Goal: Task Accomplishment & Management: Use online tool/utility

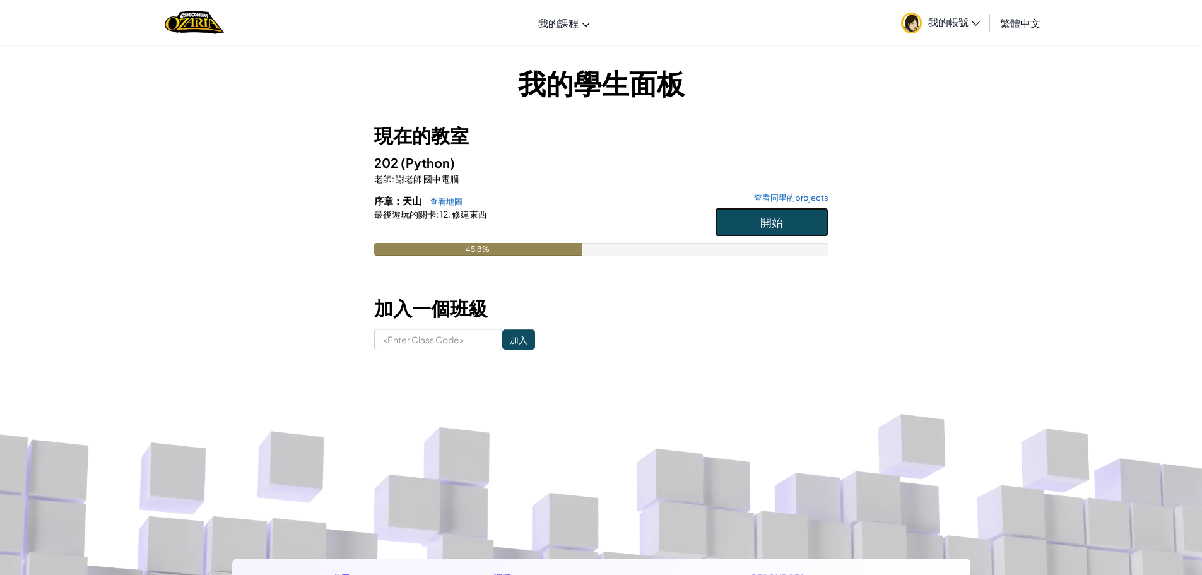
click at [734, 227] on button "開始" at bounding box center [772, 222] width 114 height 29
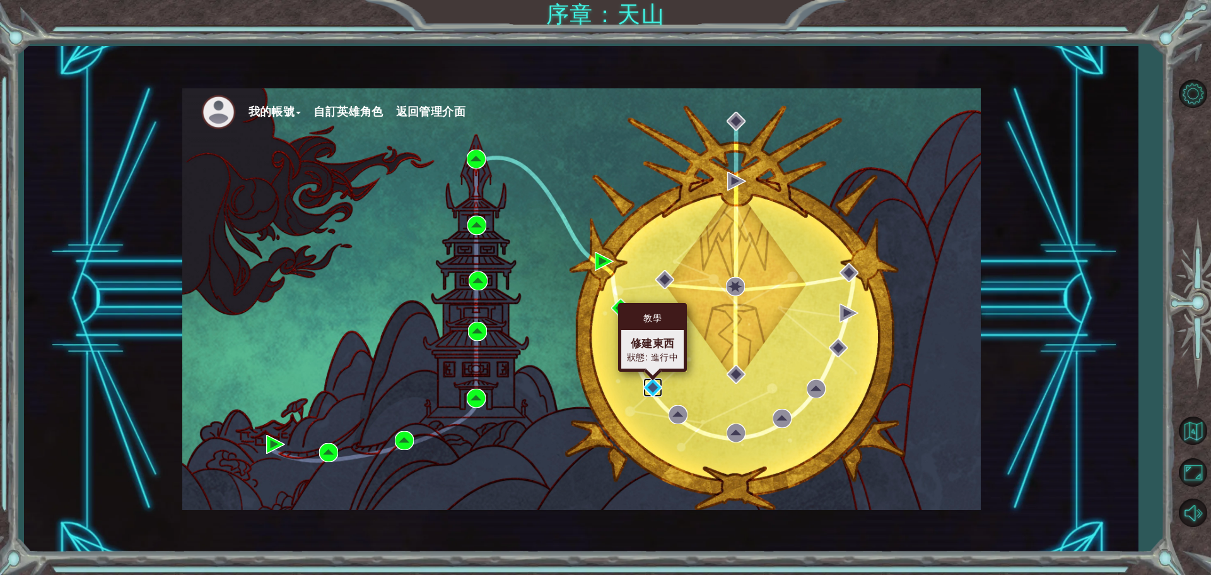
click at [652, 384] on img at bounding box center [653, 387] width 19 height 19
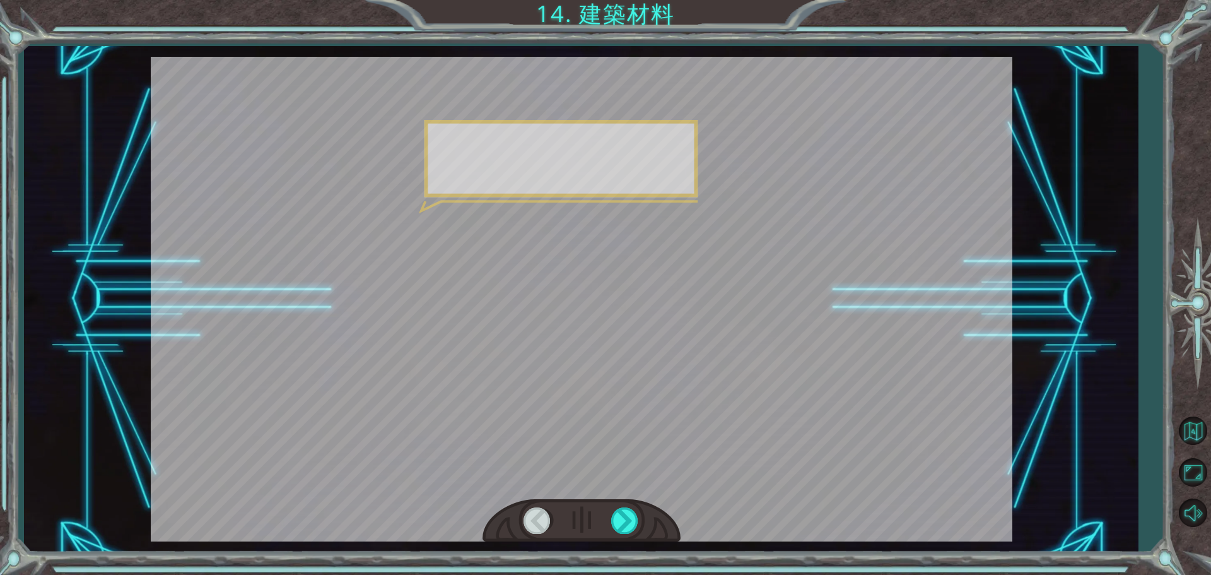
click at [652, 384] on div at bounding box center [582, 299] width 862 height 485
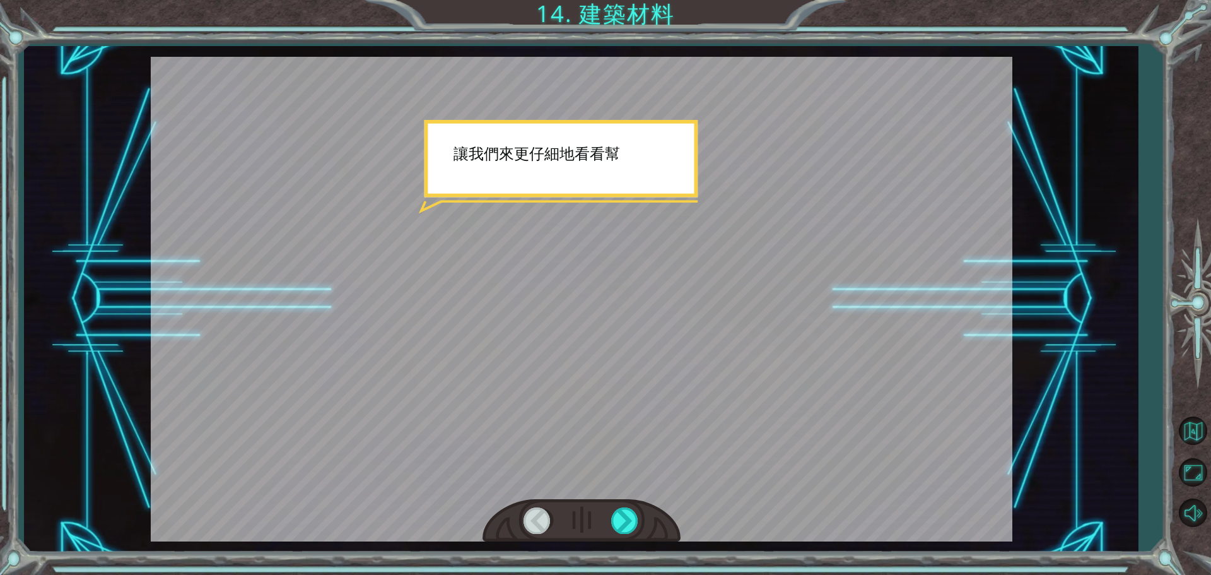
click at [652, 384] on div at bounding box center [582, 299] width 862 height 485
click at [610, 517] on div at bounding box center [582, 521] width 198 height 44
click at [611, 517] on div at bounding box center [582, 521] width 198 height 44
click at [627, 521] on div at bounding box center [625, 520] width 28 height 26
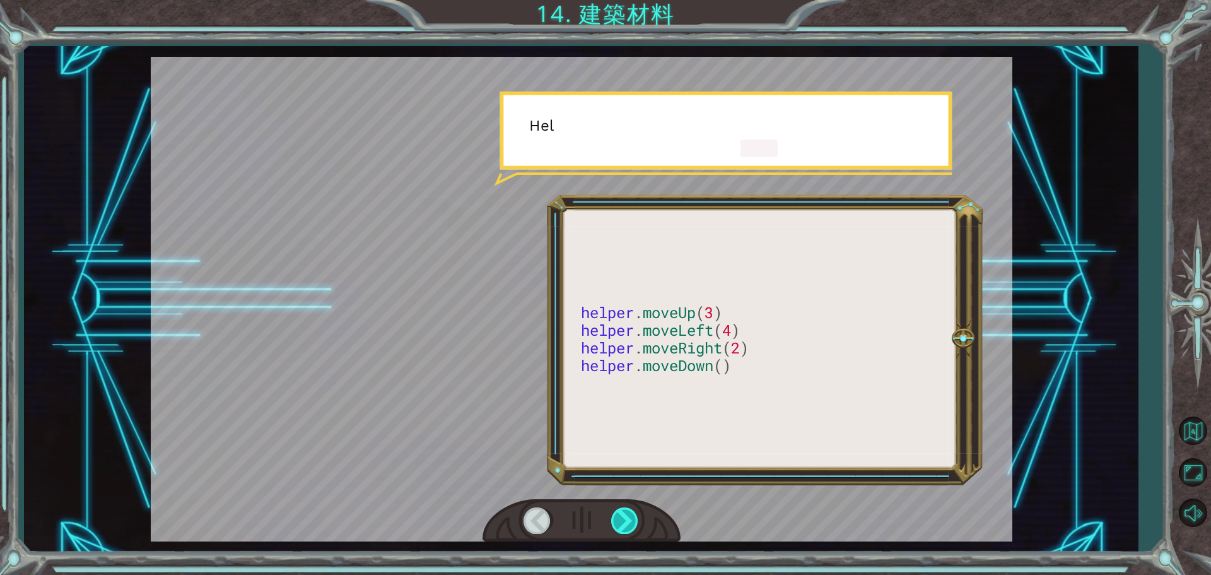
click at [627, 521] on div at bounding box center [625, 520] width 28 height 26
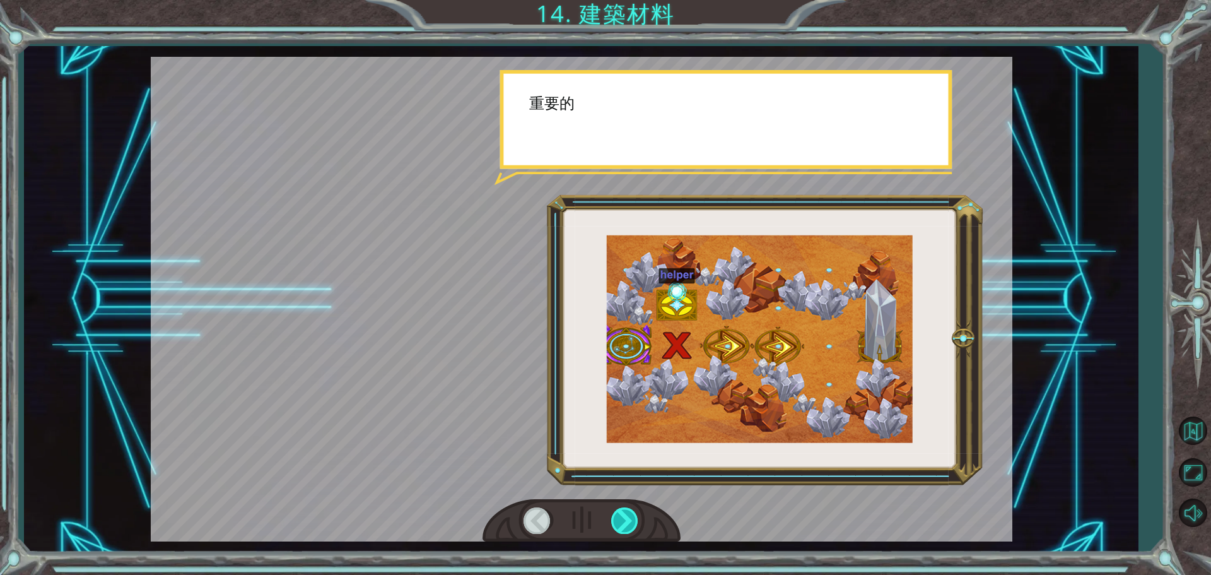
click at [627, 521] on div at bounding box center [625, 520] width 28 height 26
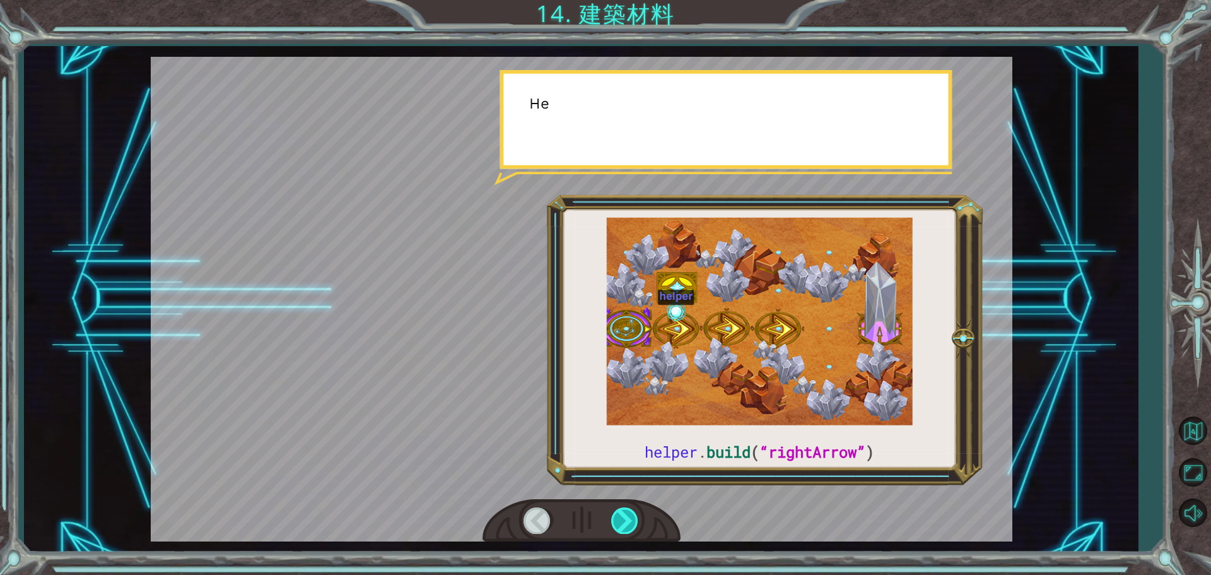
click at [627, 521] on div at bounding box center [625, 520] width 28 height 26
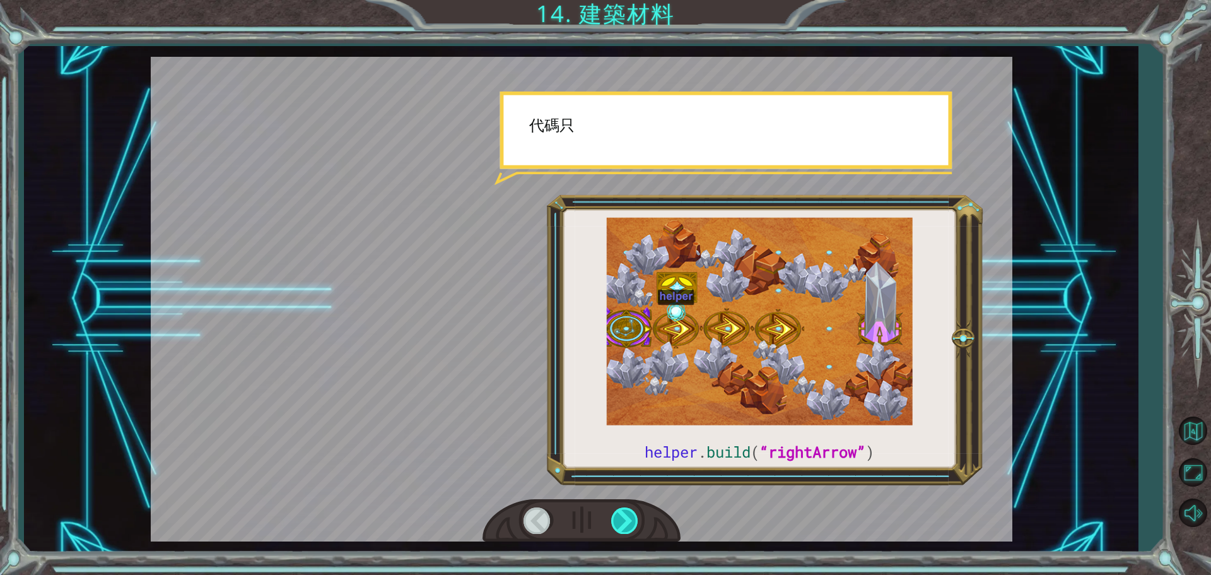
click at [627, 521] on div at bounding box center [625, 520] width 28 height 26
click at [628, 521] on div at bounding box center [625, 520] width 28 height 26
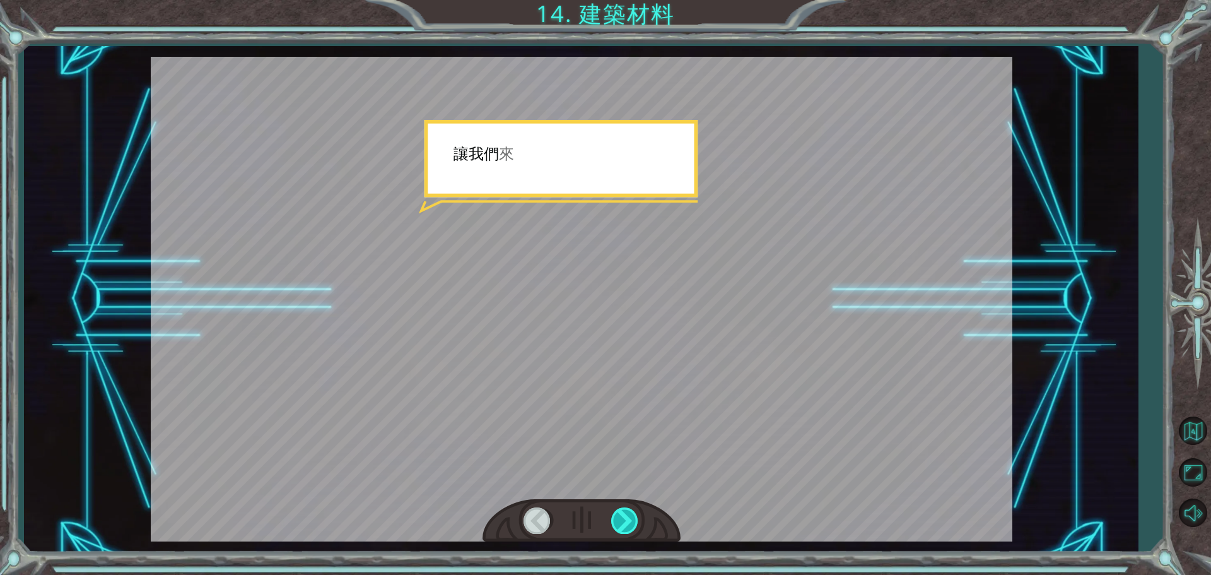
click at [628, 521] on div at bounding box center [625, 520] width 28 height 26
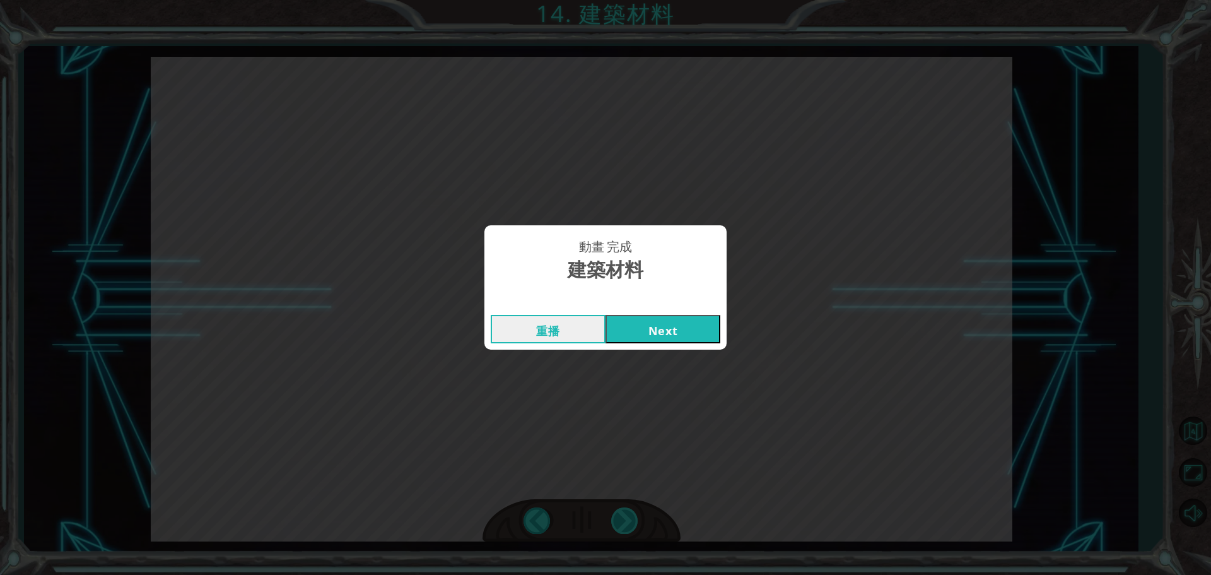
click at [628, 521] on div "動畫 完成 建築材料 重播 Next" at bounding box center [605, 287] width 1211 height 575
click at [680, 335] on button "Next" at bounding box center [663, 329] width 115 height 28
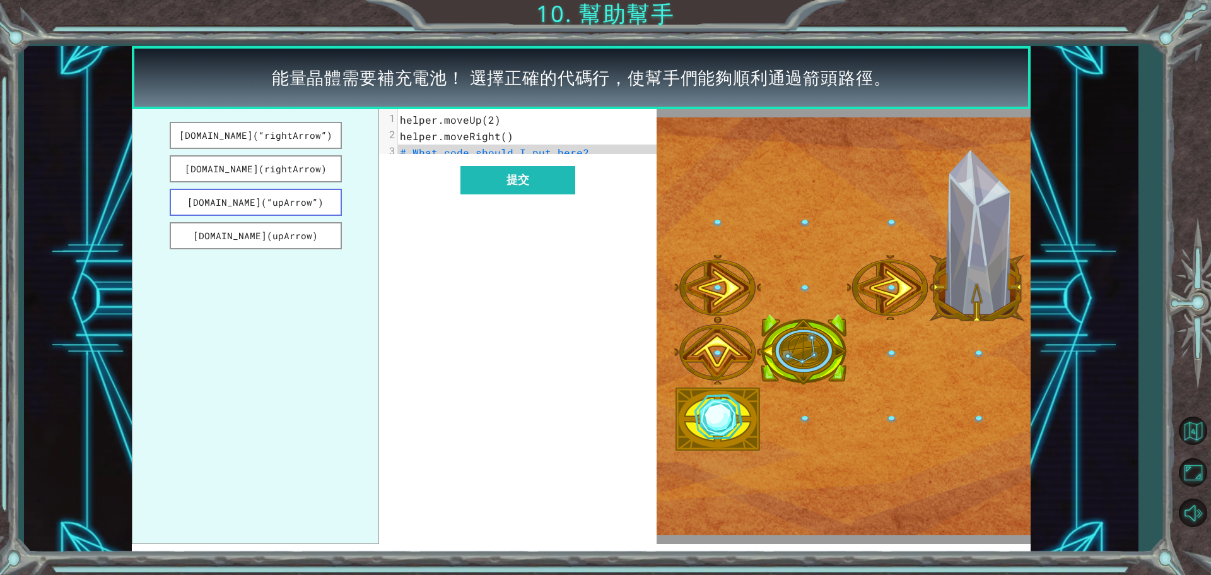
click at [256, 203] on button "[DOMAIN_NAME](“upArrow”)" at bounding box center [256, 202] width 172 height 27
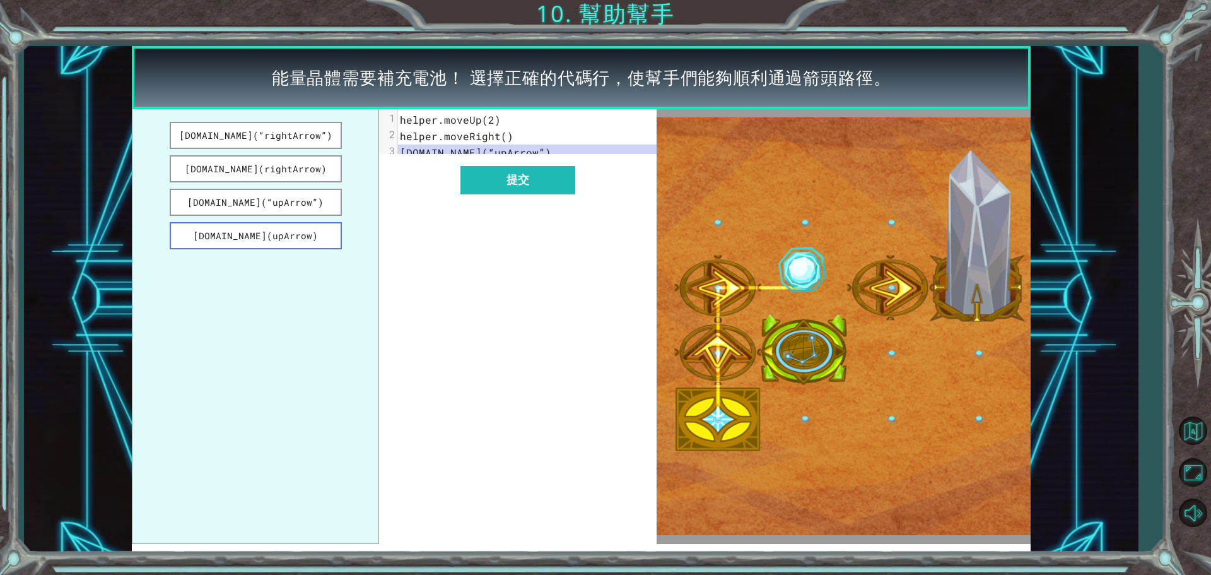
click at [256, 230] on button "[DOMAIN_NAME](upArrow)" at bounding box center [256, 235] width 172 height 27
click at [269, 202] on button "[DOMAIN_NAME](“upArrow”)" at bounding box center [256, 202] width 172 height 27
click at [269, 222] on button "[DOMAIN_NAME](upArrow)" at bounding box center [256, 235] width 172 height 27
click at [280, 201] on button "[DOMAIN_NAME](“upArrow”)" at bounding box center [256, 202] width 172 height 27
click at [302, 138] on button "[DOMAIN_NAME](“rightArrow”)" at bounding box center [256, 135] width 172 height 27
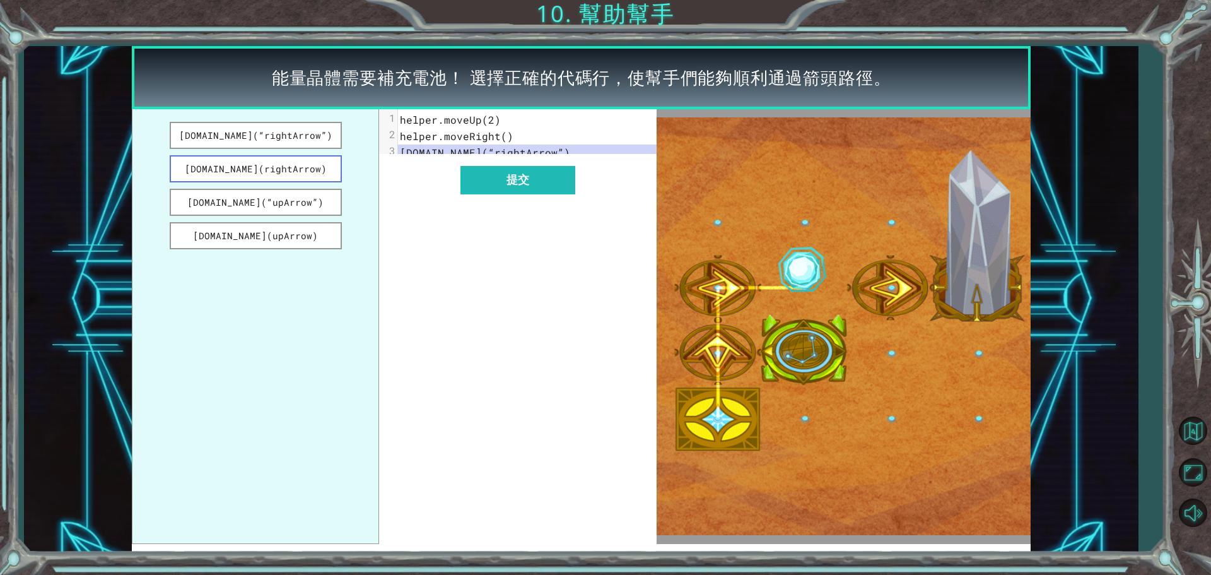
click at [298, 157] on button "[DOMAIN_NAME](rightArrow)" at bounding box center [256, 168] width 172 height 27
click at [563, 204] on div "xxxxxxxxxx 3 1 helper.moveUp(2) 2 helper.moveRight() 3 [DOMAIN_NAME](rightArrow…" at bounding box center [518, 326] width 278 height 435
click at [561, 194] on button "提交" at bounding box center [518, 180] width 115 height 28
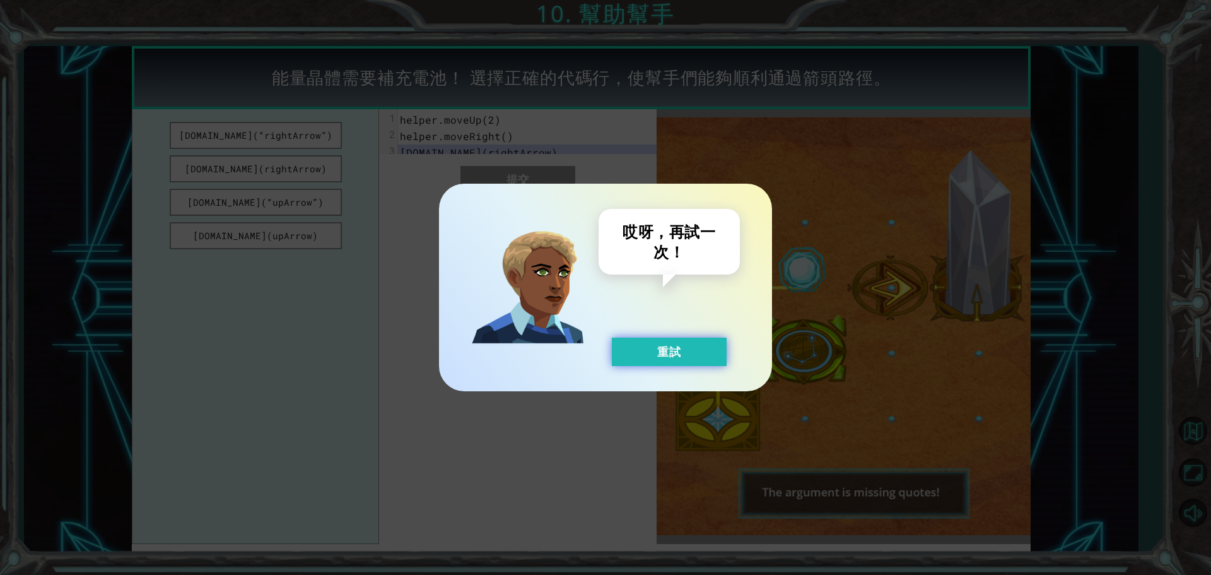
click at [640, 358] on button "重試" at bounding box center [669, 352] width 115 height 28
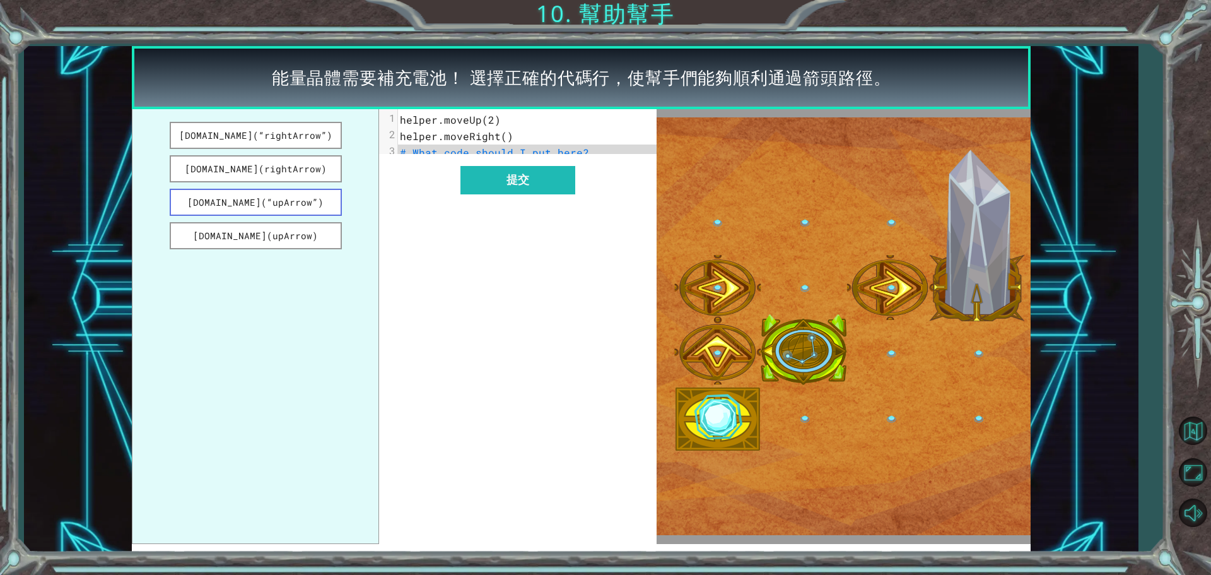
click at [315, 207] on button "[DOMAIN_NAME](“upArrow”)" at bounding box center [256, 202] width 172 height 27
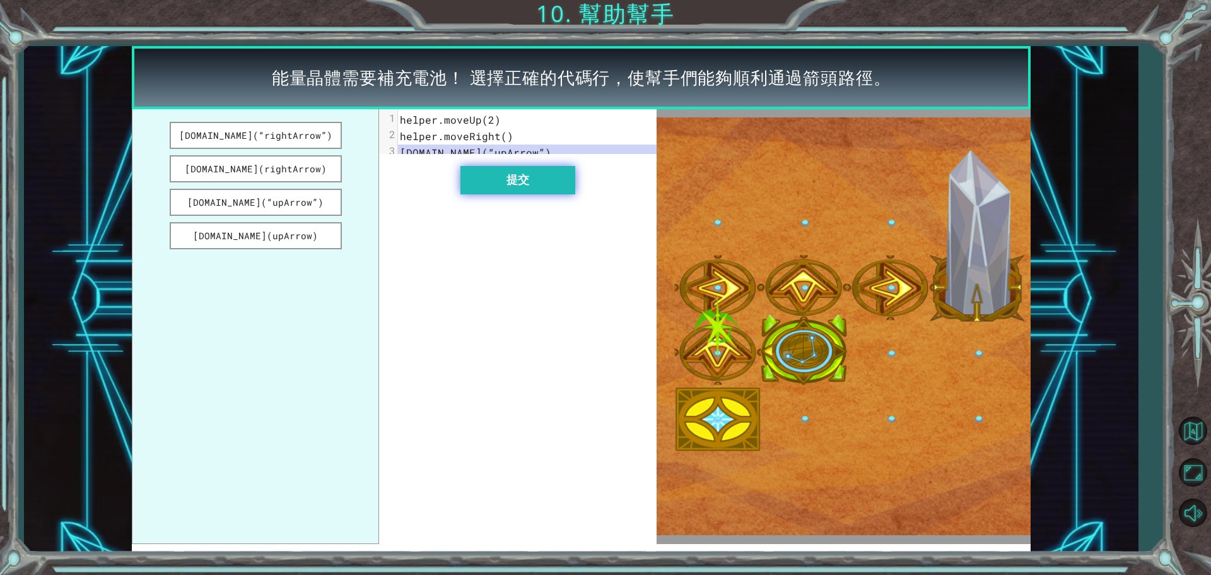
click at [484, 185] on button "提交" at bounding box center [518, 180] width 115 height 28
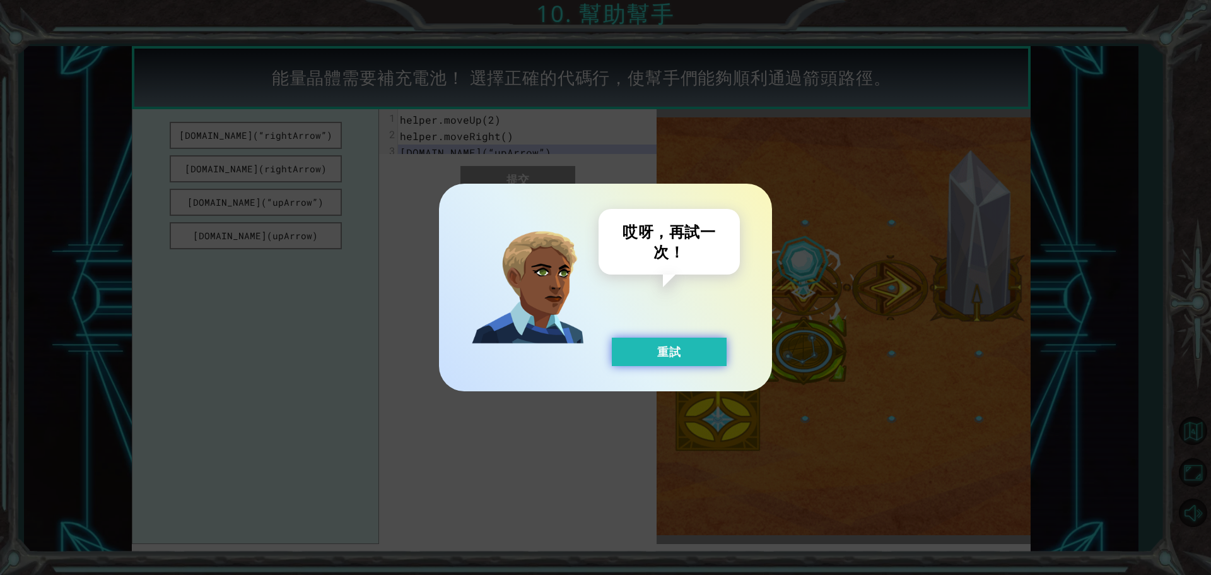
click at [636, 354] on button "重試" at bounding box center [669, 352] width 115 height 28
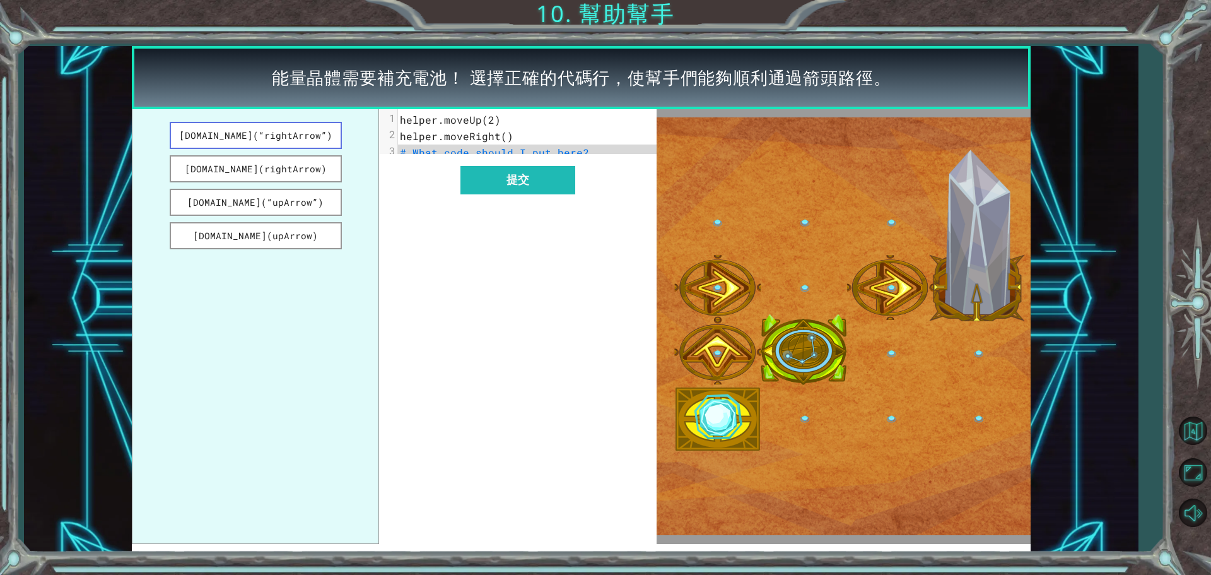
click at [203, 129] on button "[DOMAIN_NAME](“rightArrow”)" at bounding box center [256, 135] width 172 height 27
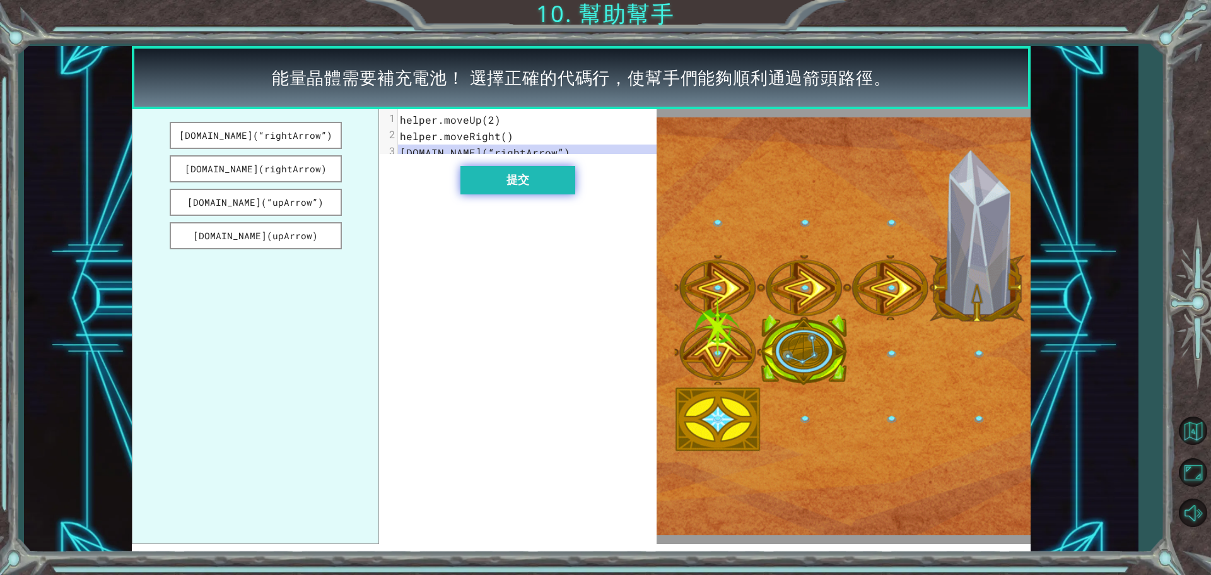
click at [550, 183] on button "提交" at bounding box center [518, 180] width 115 height 28
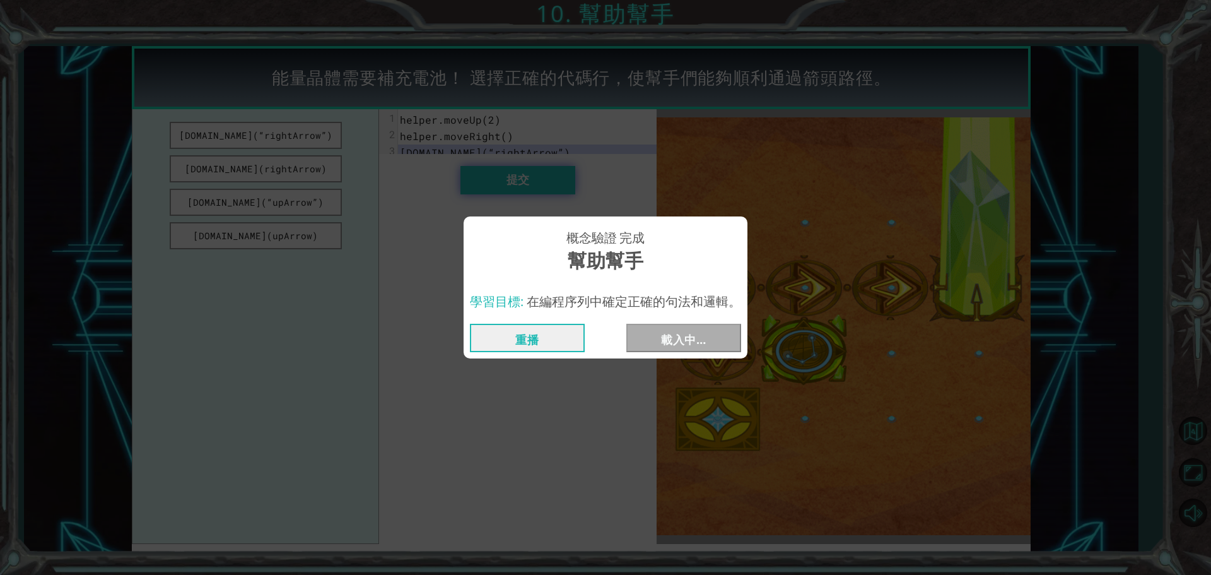
click at [550, 183] on div "概念驗證 完成 幫助幫手 學習目標: 在編程序列中確定正確的句法和邏輯。 重播 載入中…" at bounding box center [605, 287] width 1211 height 575
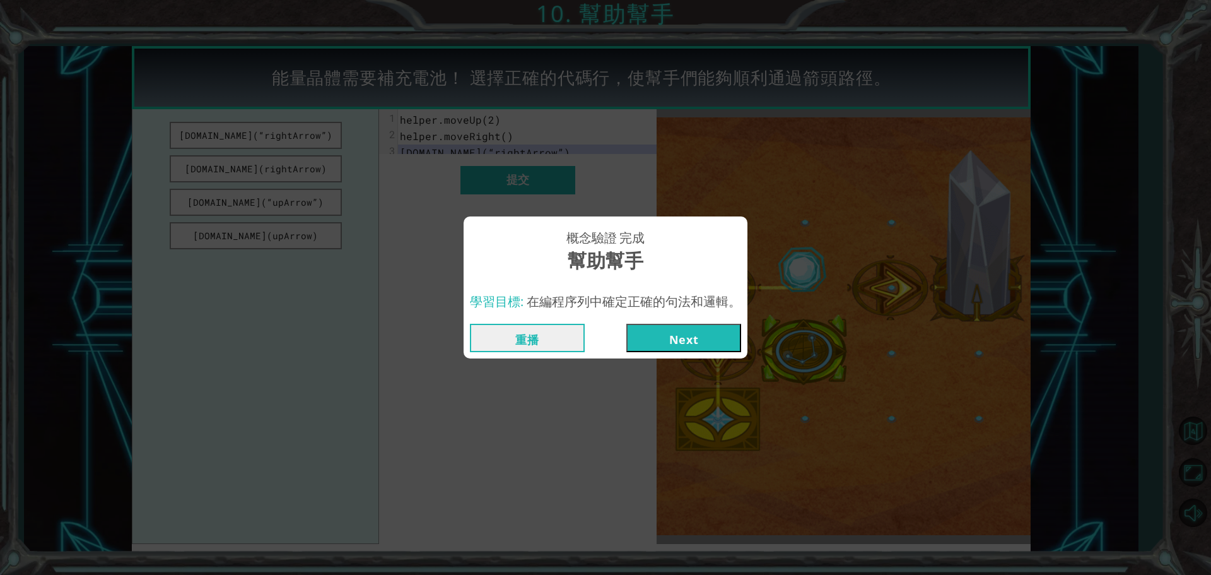
click at [680, 336] on button "Next" at bounding box center [684, 338] width 115 height 28
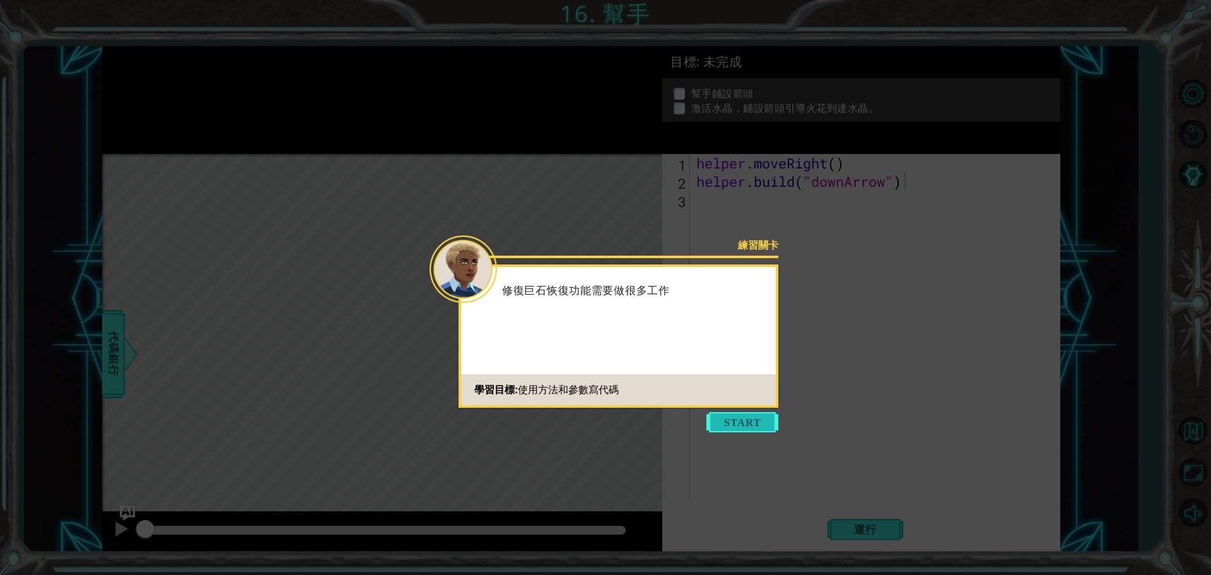
click at [764, 427] on button "Start" at bounding box center [743, 422] width 72 height 20
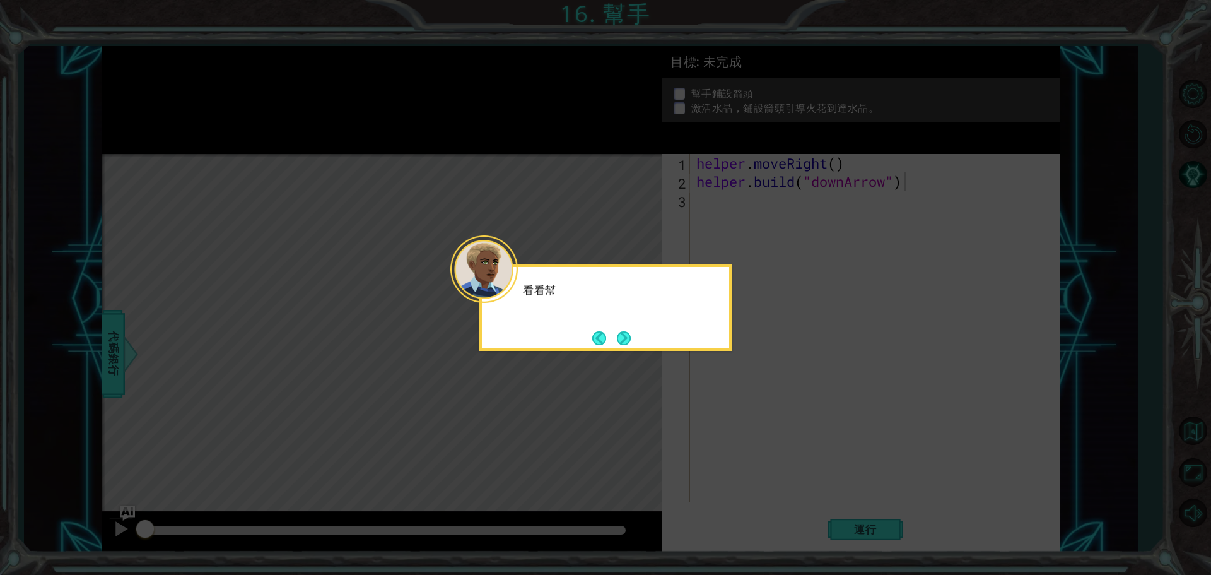
click at [720, 367] on icon at bounding box center [605, 287] width 1211 height 575
click at [639, 337] on div "看看幫手可以如何指引能量火花" at bounding box center [606, 307] width 252 height 86
click at [627, 338] on button "Next" at bounding box center [624, 338] width 14 height 14
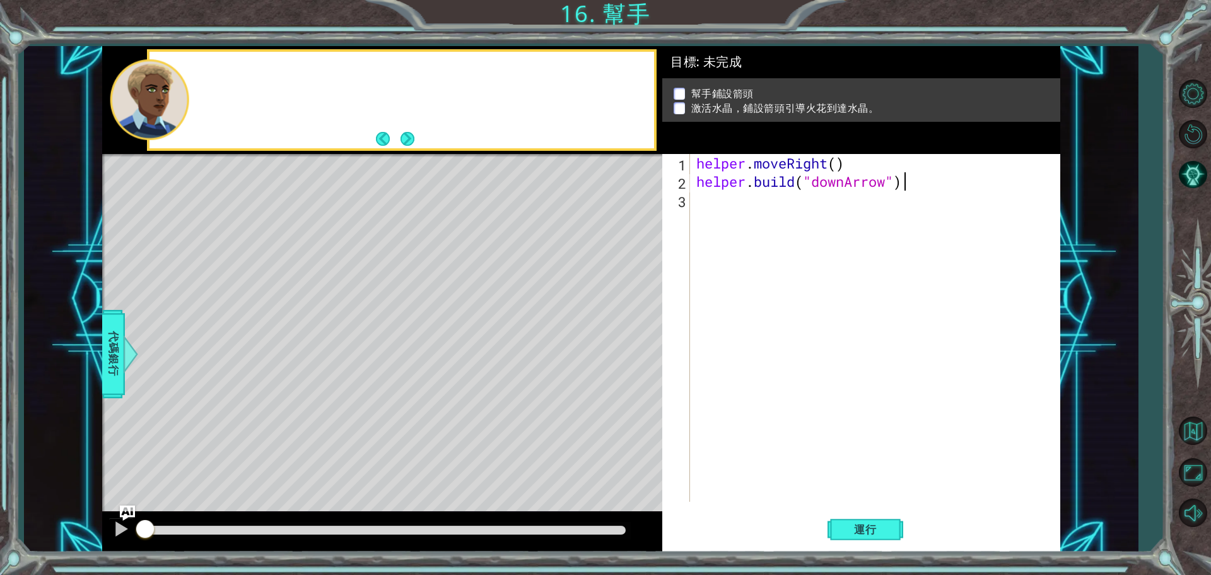
click at [626, 338] on div "Level Map" at bounding box center [393, 340] width 583 height 372
click at [842, 523] on span "運行" at bounding box center [866, 529] width 48 height 13
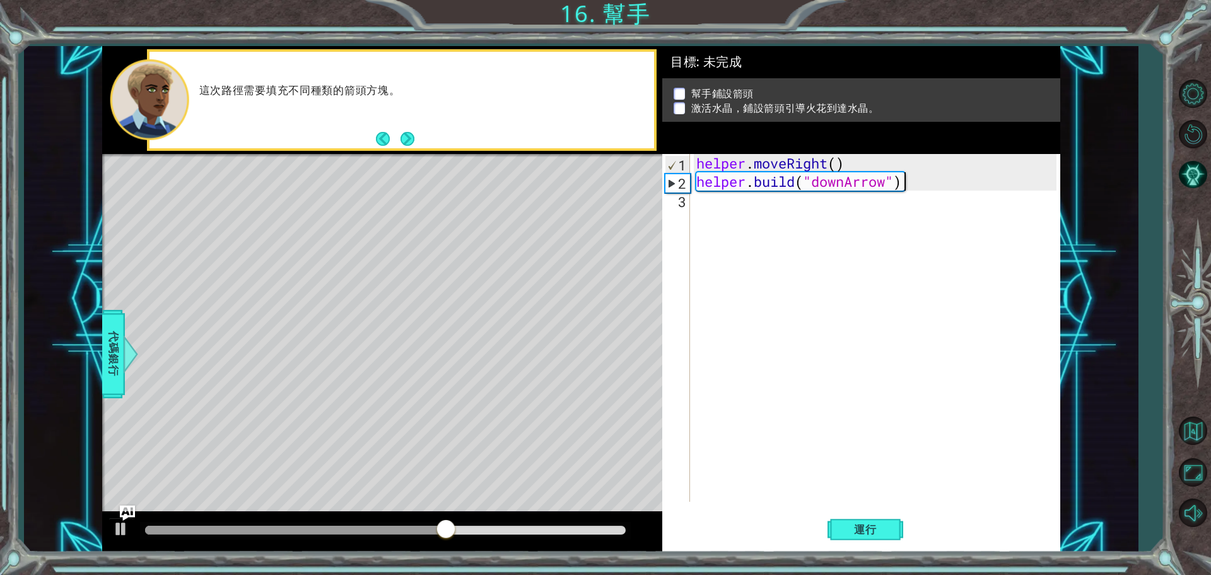
click at [705, 206] on div "helper . moveRight ( ) helper . build ( "downArrow" )" at bounding box center [878, 346] width 369 height 384
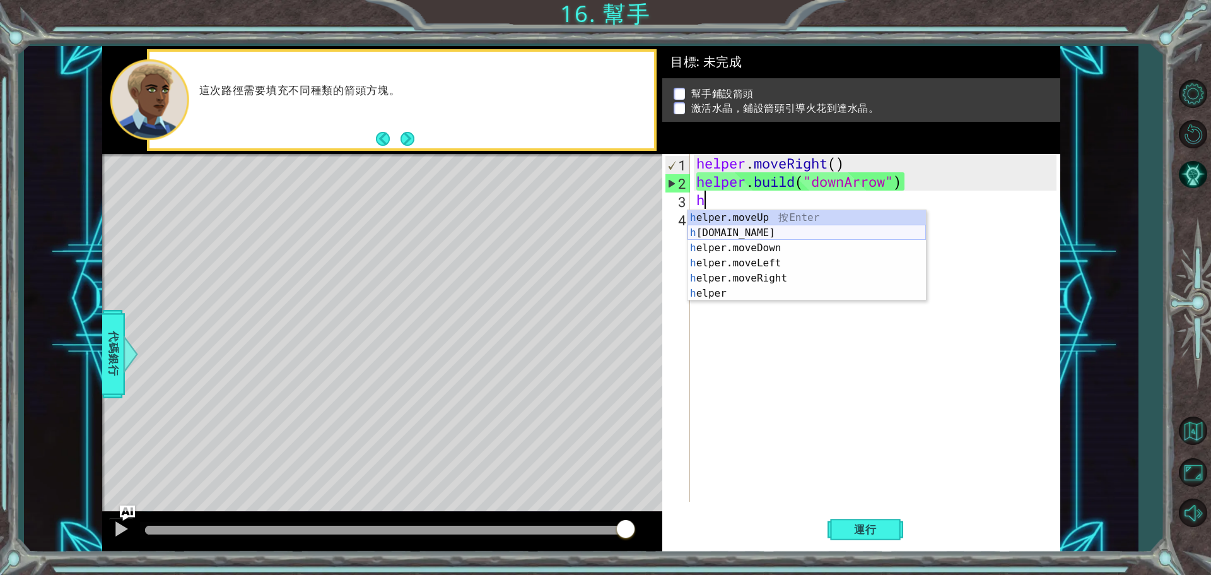
click at [762, 234] on div "h elper.moveUp 按 Enter h [DOMAIN_NAME] 按 Enter h elper.moveDown 按 Enter h elper…" at bounding box center [807, 270] width 239 height 121
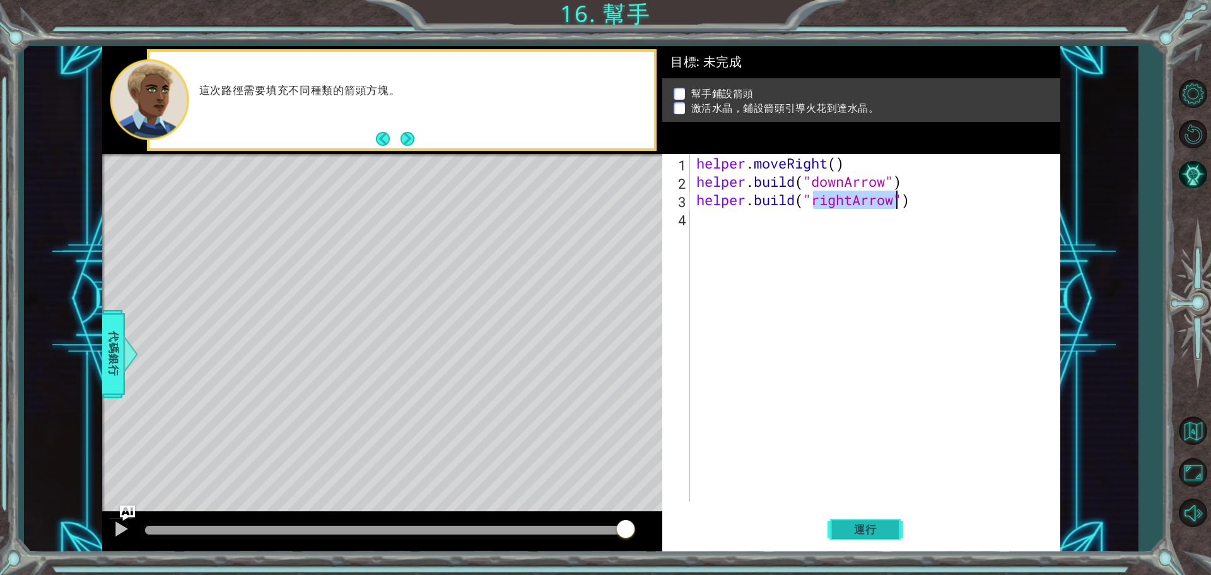
type textarea "[DOMAIN_NAME]("rightArrow")"
click at [840, 531] on button "運行" at bounding box center [866, 529] width 76 height 40
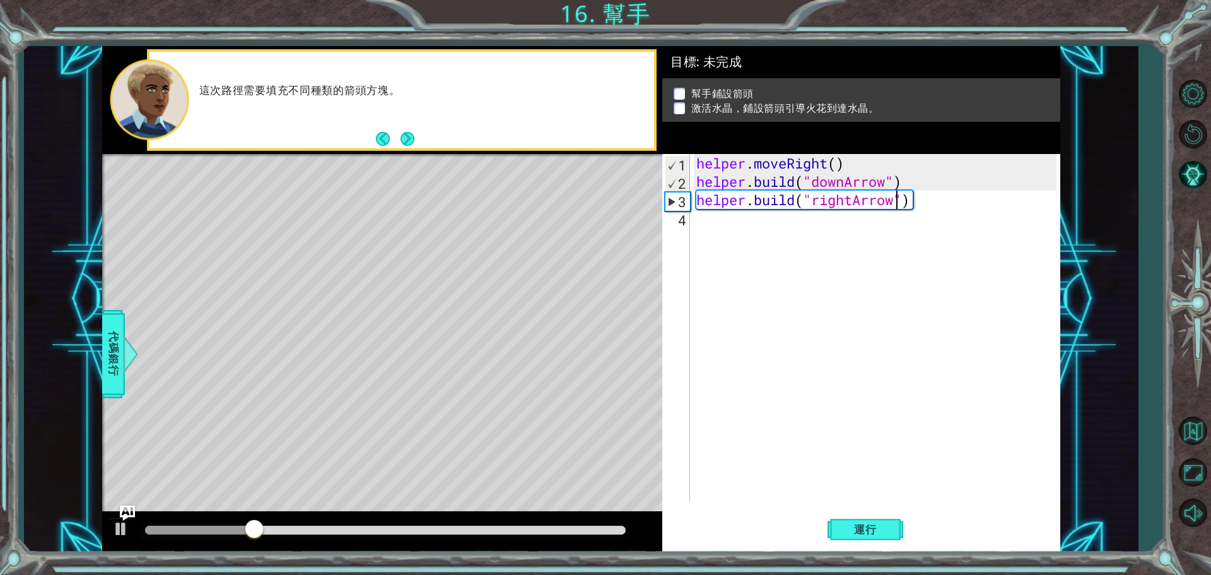
click at [755, 227] on div "helper . moveRight ( ) helper . build ( "downArrow" ) helper . build ( "rightAr…" at bounding box center [878, 346] width 369 height 384
drag, startPoint x: 753, startPoint y: 203, endPoint x: 936, endPoint y: 202, distance: 183.0
click at [936, 202] on div "helper . moveRight ( ) helper . build ( "downArrow" ) helper . build ( "rightAr…" at bounding box center [878, 346] width 369 height 384
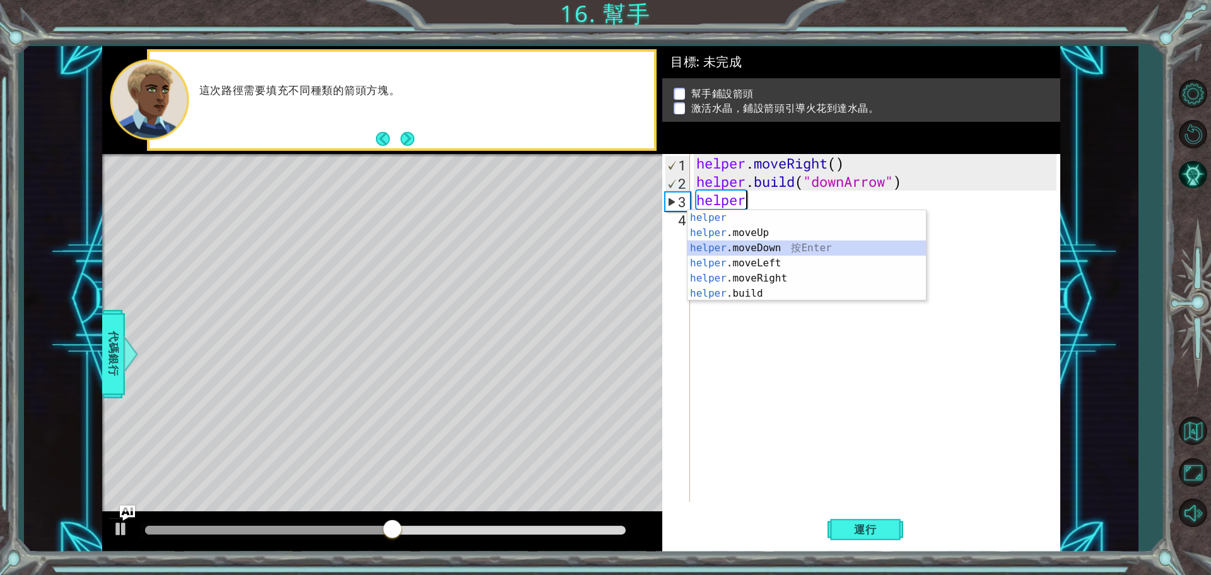
click at [782, 252] on div "helper 按 Enter helper .moveUp 按 Enter helper .moveDown 按 Enter helper .moveLeft…" at bounding box center [807, 270] width 239 height 121
type textarea "helper.moveDown(1)"
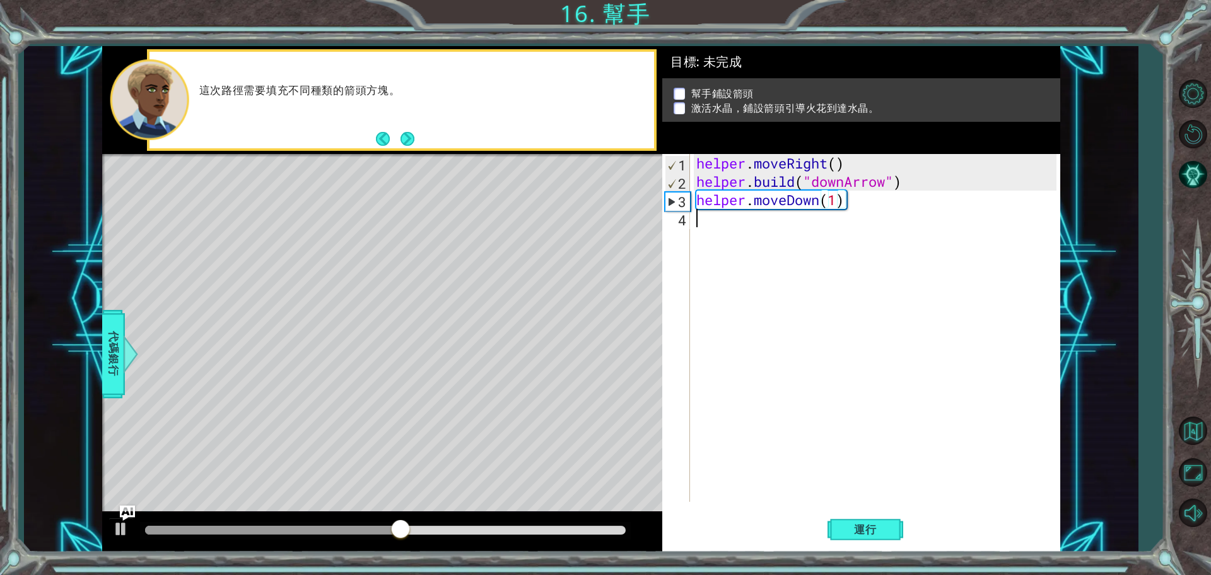
click at [745, 231] on div "helper . moveRight ( ) helper . build ( "downArrow" ) helper . moveDown ( 1 )" at bounding box center [878, 346] width 369 height 384
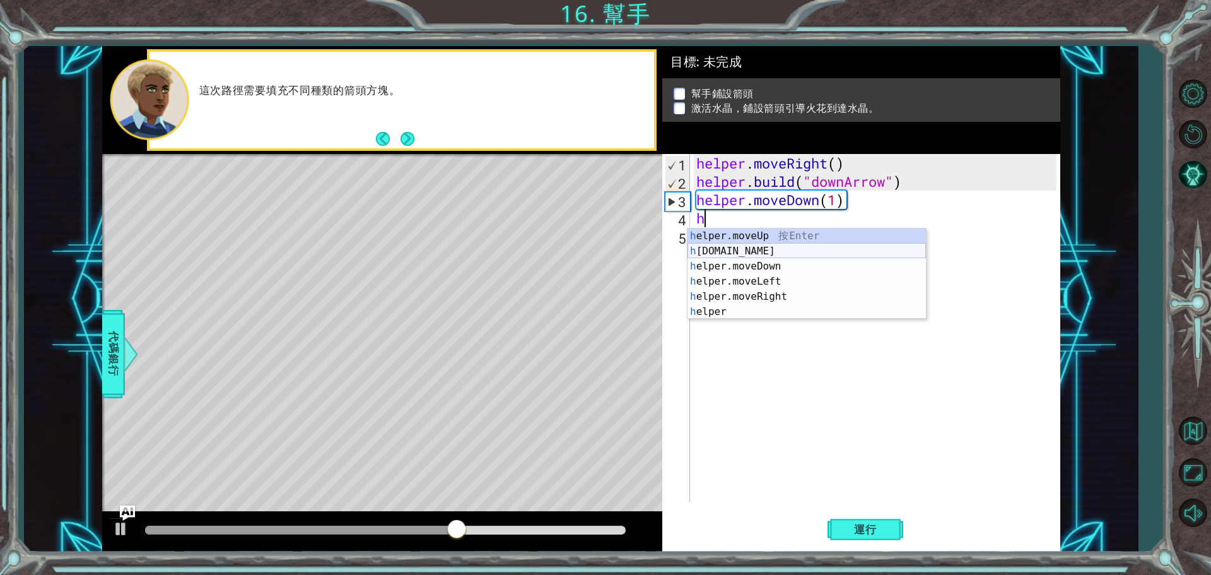
click at [755, 252] on div "h elper.moveUp 按 Enter h [DOMAIN_NAME] 按 Enter h elper.moveDown 按 Enter h elper…" at bounding box center [807, 288] width 239 height 121
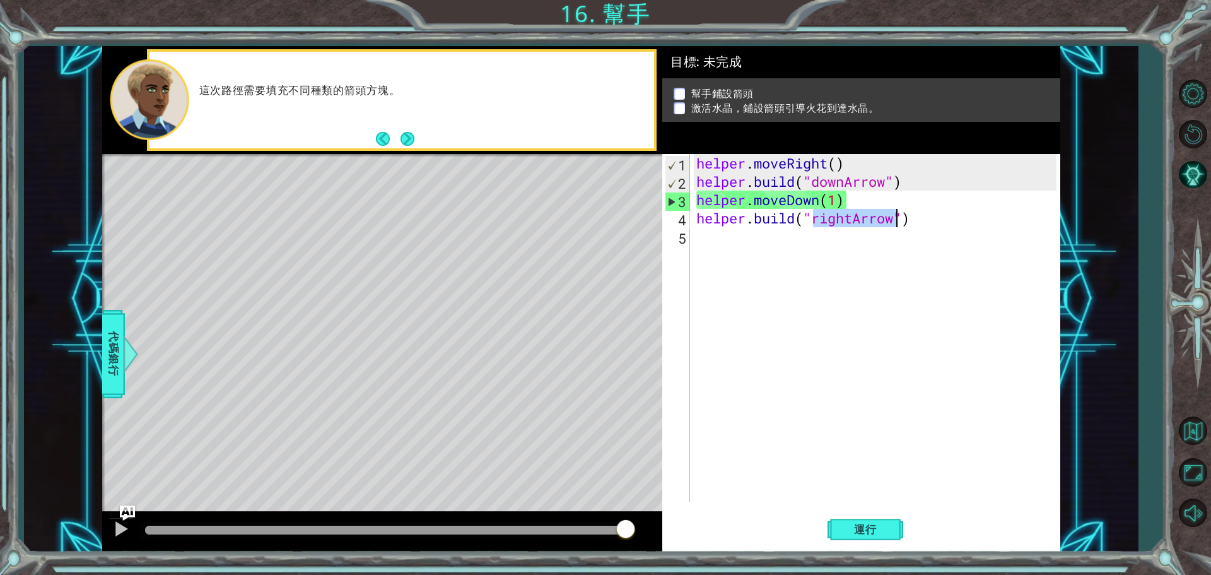
type textarea "[DOMAIN_NAME]("rightArrow")"
click at [856, 529] on span "運行" at bounding box center [866, 529] width 48 height 13
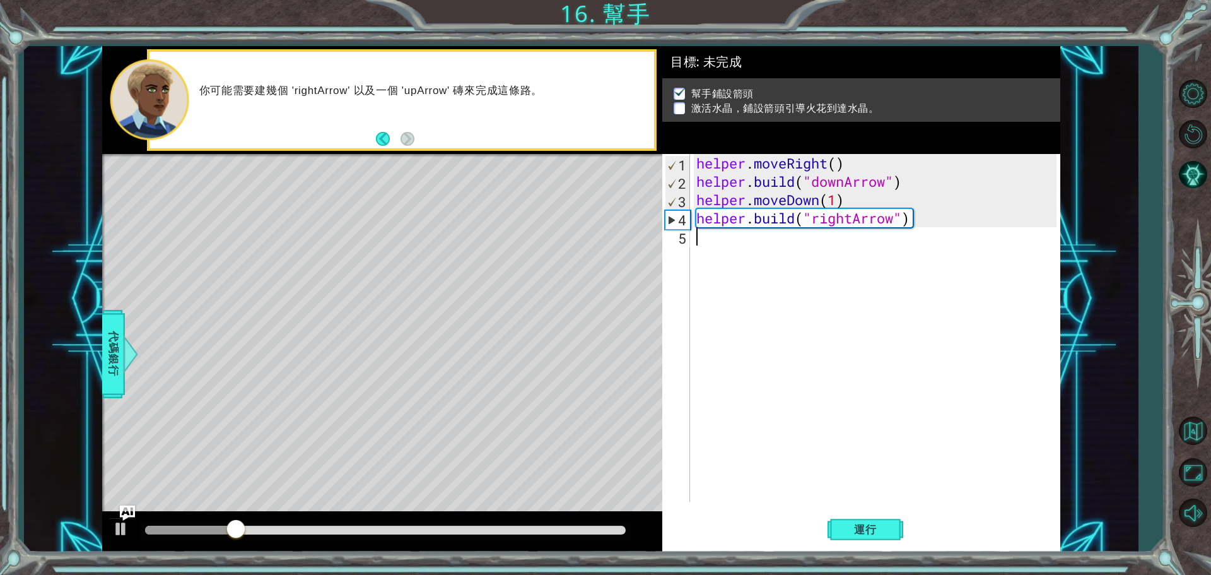
click at [749, 244] on div "helper . moveRight ( ) helper . build ( "downArrow" ) helper . moveDown ( 1 ) h…" at bounding box center [878, 346] width 369 height 384
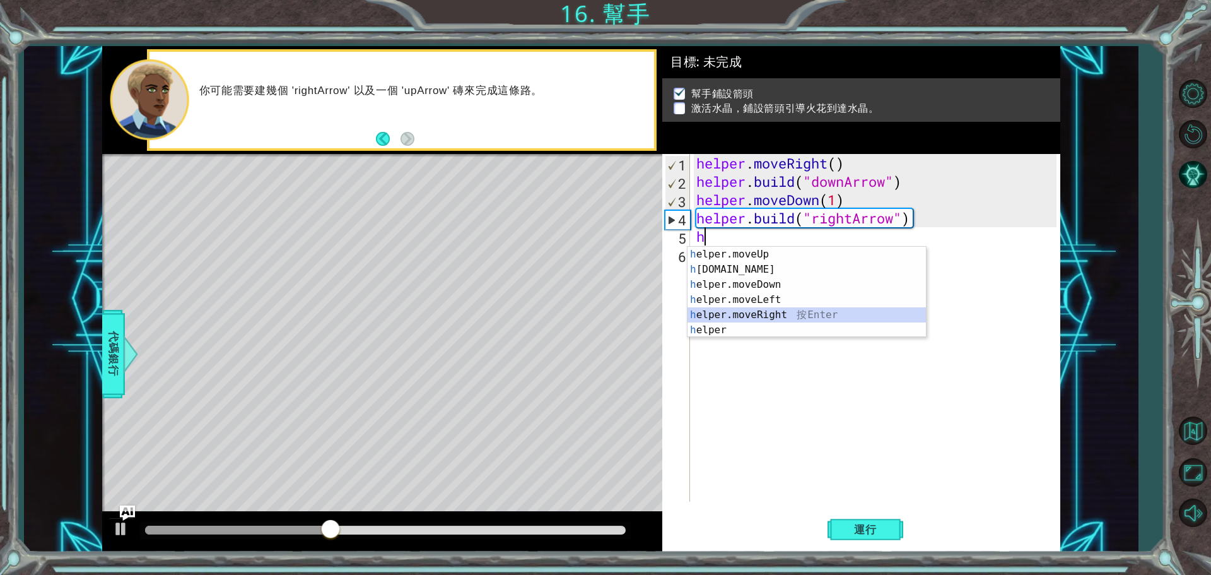
click at [761, 314] on div "h elper.moveUp 按 Enter h [DOMAIN_NAME] 按 Enter h elper.moveDown 按 Enter h elper…" at bounding box center [807, 307] width 239 height 121
type textarea "helper.moveRight(1)"
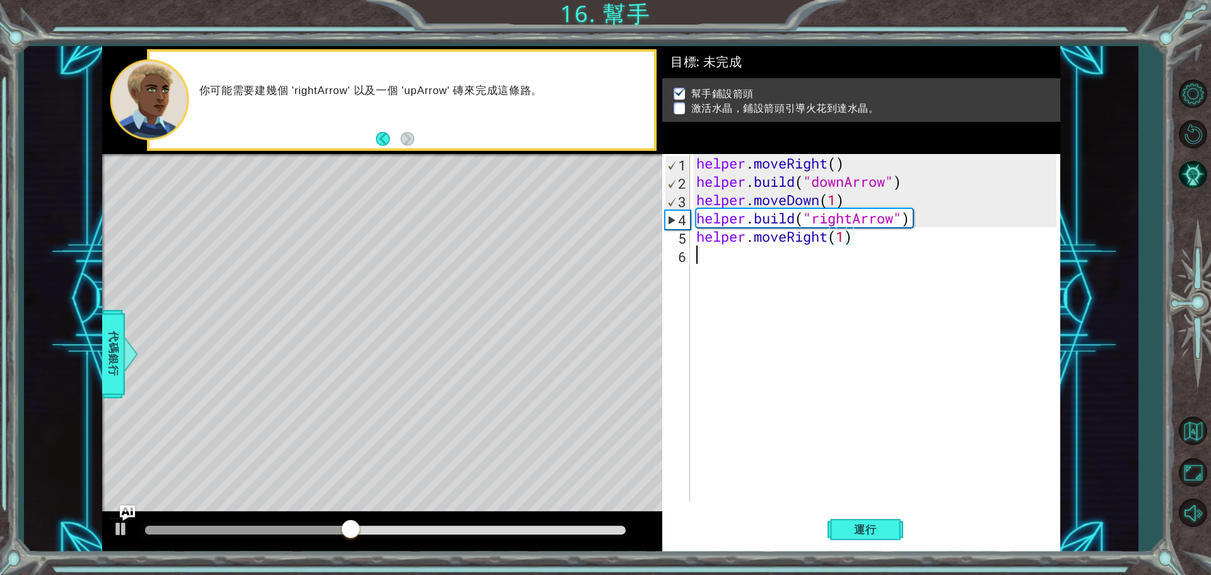
click at [757, 269] on div "helper . moveRight ( ) helper . build ( "downArrow" ) helper . moveDown ( 1 ) h…" at bounding box center [878, 346] width 369 height 384
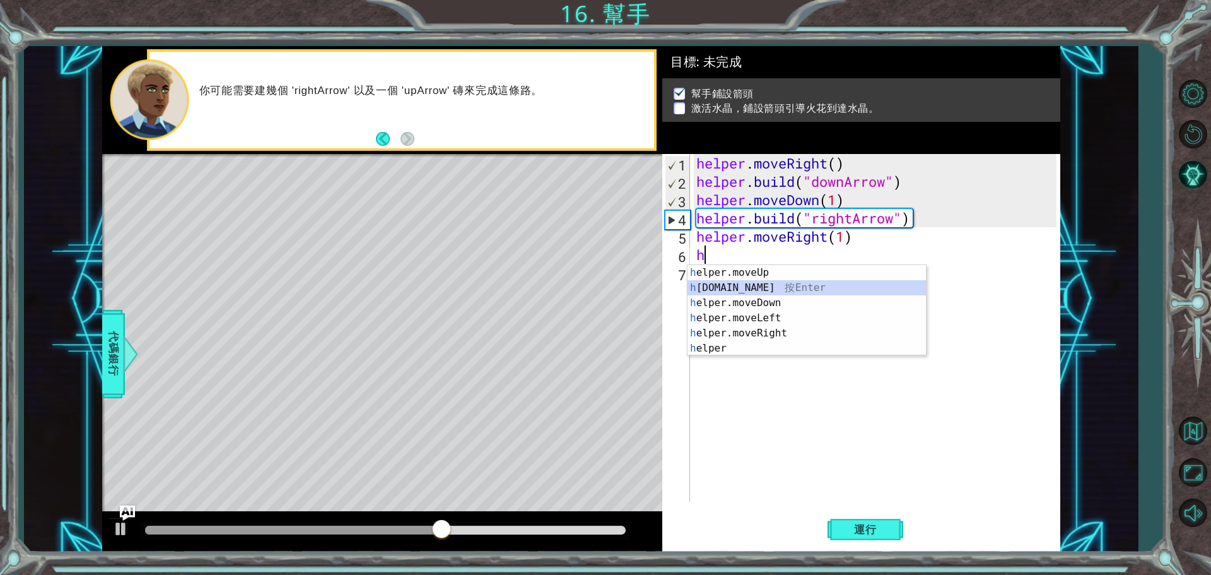
click at [775, 290] on div "h elper.moveUp 按 Enter h [DOMAIN_NAME] 按 Enter h elper.moveDown 按 Enter h elper…" at bounding box center [807, 325] width 239 height 121
type textarea "[DOMAIN_NAME]("rightArrow")"
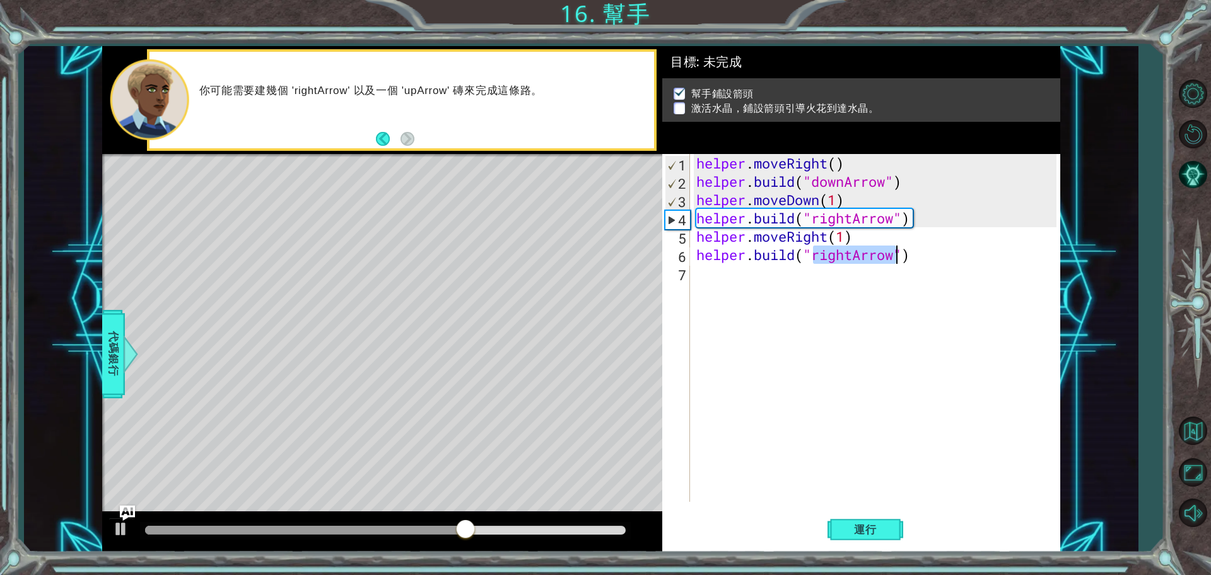
click at [761, 290] on div "helper . moveRight ( ) helper . build ( "downArrow" ) helper . moveDown ( 1 ) h…" at bounding box center [878, 346] width 369 height 384
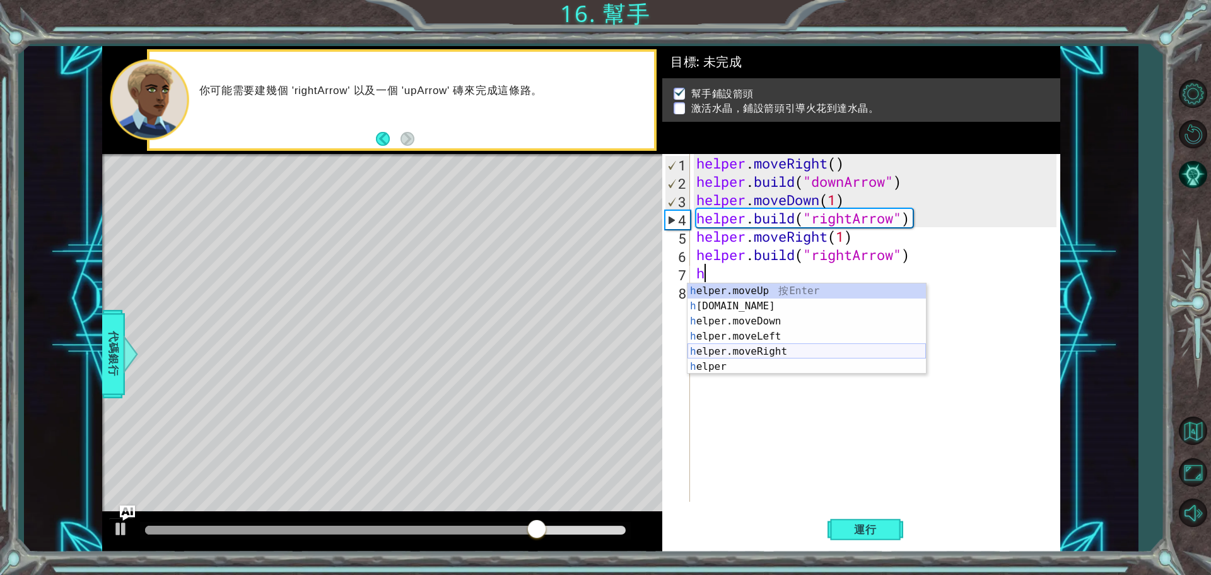
click at [779, 349] on div "h elper.moveUp 按 Enter h [DOMAIN_NAME] 按 Enter h elper.moveDown 按 Enter h elper…" at bounding box center [807, 343] width 239 height 121
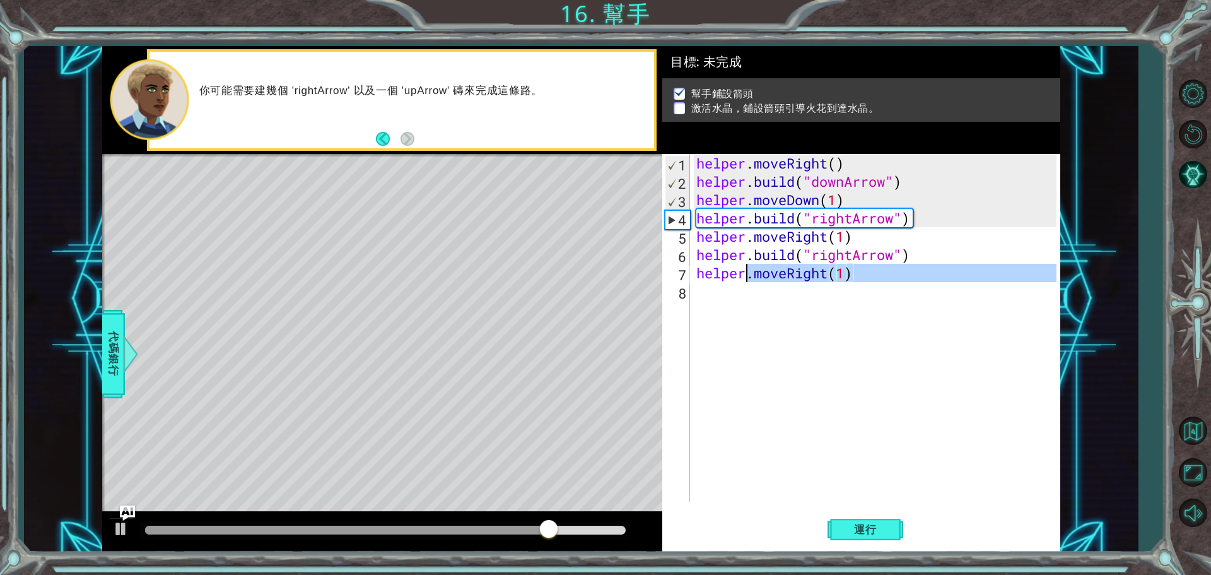
click at [743, 307] on div "helper . moveRight ( ) helper . build ( "downArrow" ) helper . moveDown ( 1 ) h…" at bounding box center [878, 346] width 369 height 384
type textarea "helperh"
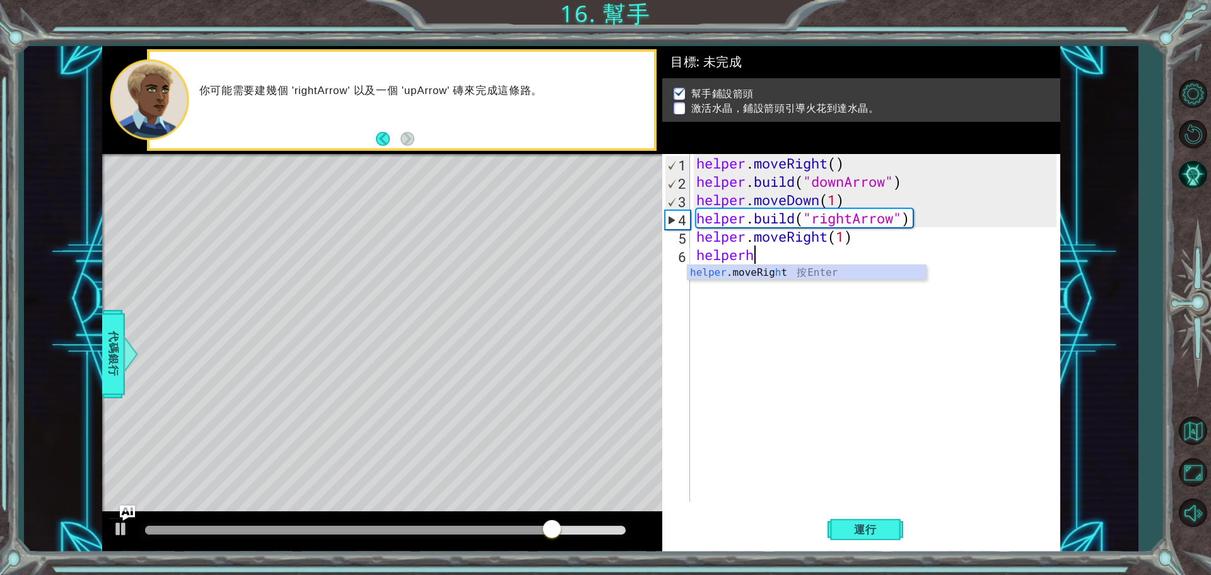
scroll to position [0, 2]
click at [765, 307] on div "helper . moveRight ( ) helper . build ( "downArrow" ) helper . moveDown ( 1 ) h…" at bounding box center [878, 346] width 369 height 384
click at [765, 262] on div "helper . moveRight ( ) helper . build ( "downArrow" ) helper . moveDown ( 1 ) h…" at bounding box center [878, 346] width 369 height 384
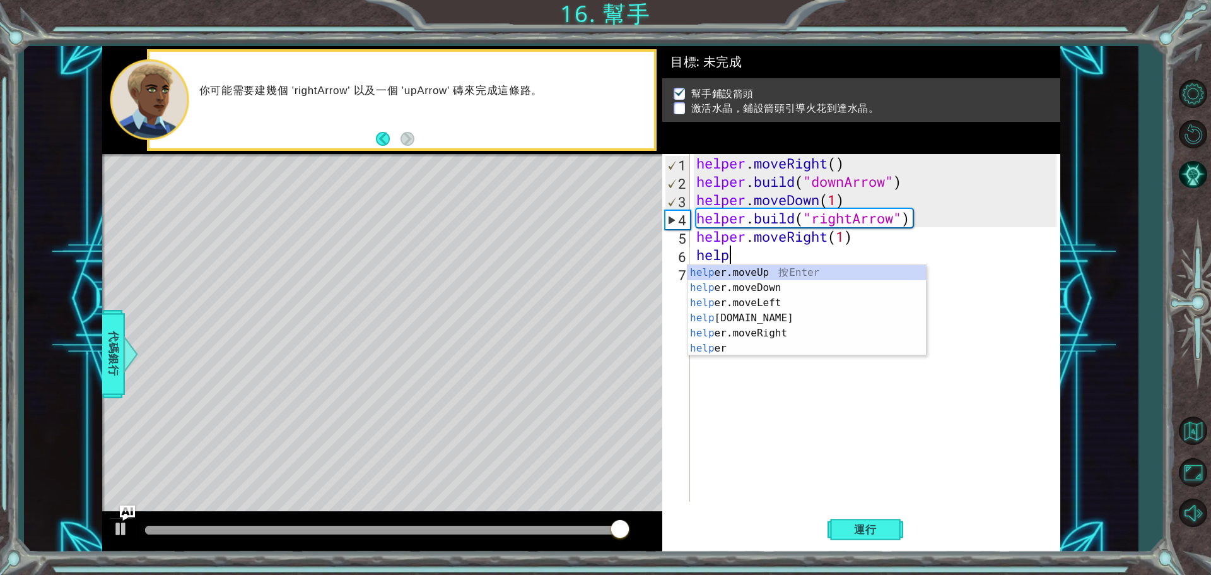
type textarea "h"
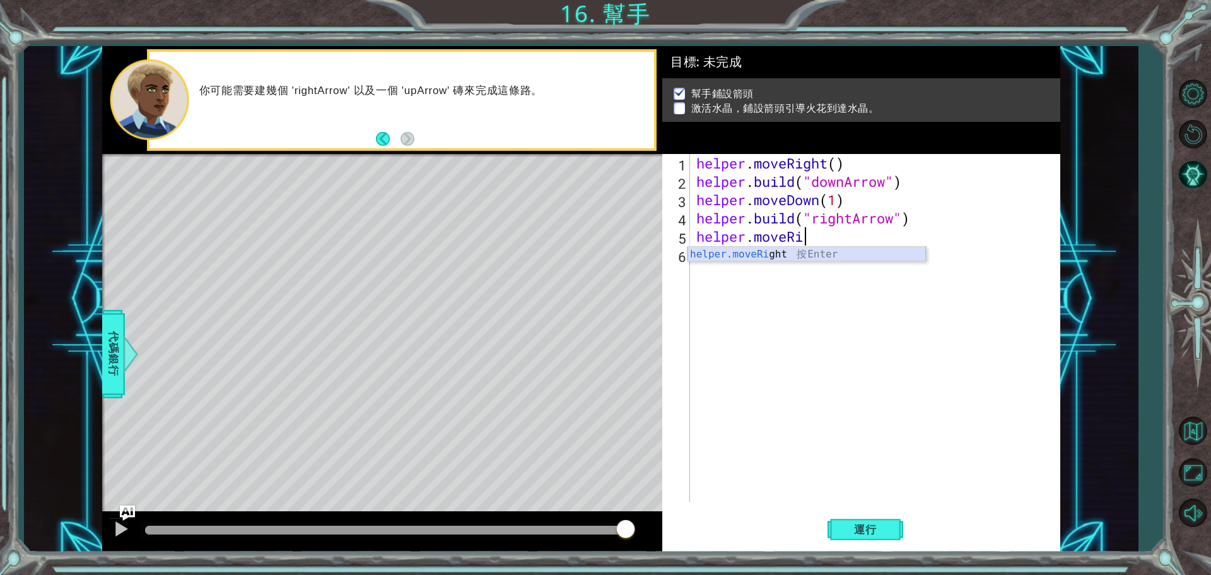
click at [779, 258] on div "helper.moveRi ght 按 Enter" at bounding box center [807, 269] width 239 height 45
type textarea "helper.moveRight(1)"
click at [746, 261] on div "helper . moveRight ( ) helper . build ( "downArrow" ) helper . moveDown ( 1 ) h…" at bounding box center [878, 346] width 369 height 384
click at [847, 534] on span "運行" at bounding box center [866, 529] width 48 height 13
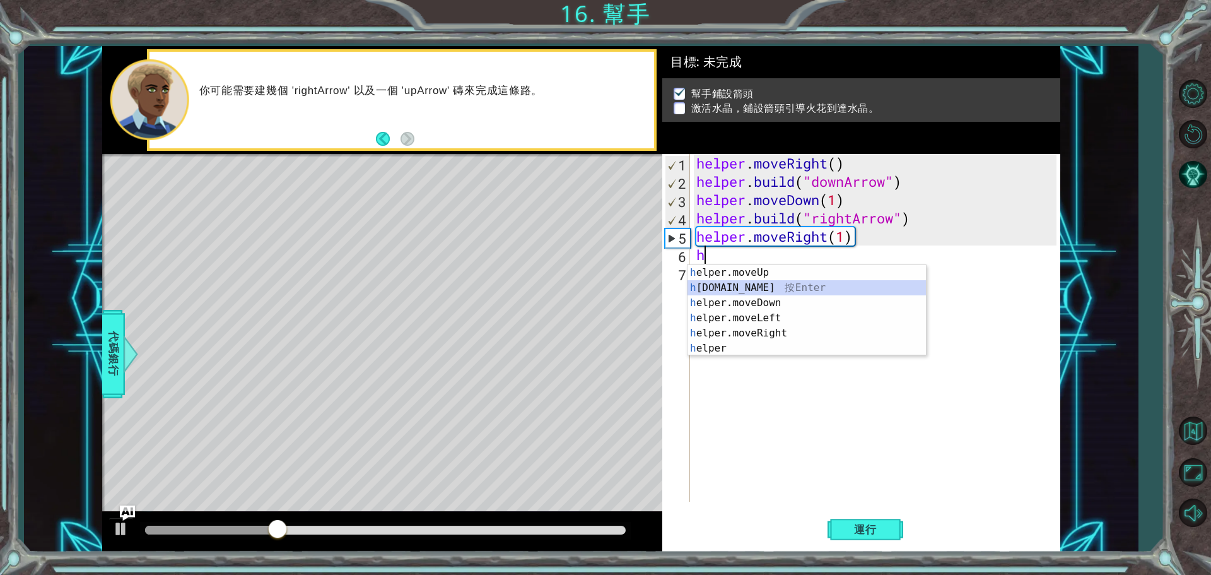
click at [794, 293] on div "h elper.moveUp 按 Enter h [DOMAIN_NAME] 按 Enter h elper.moveDown 按 Enter h elper…" at bounding box center [807, 325] width 239 height 121
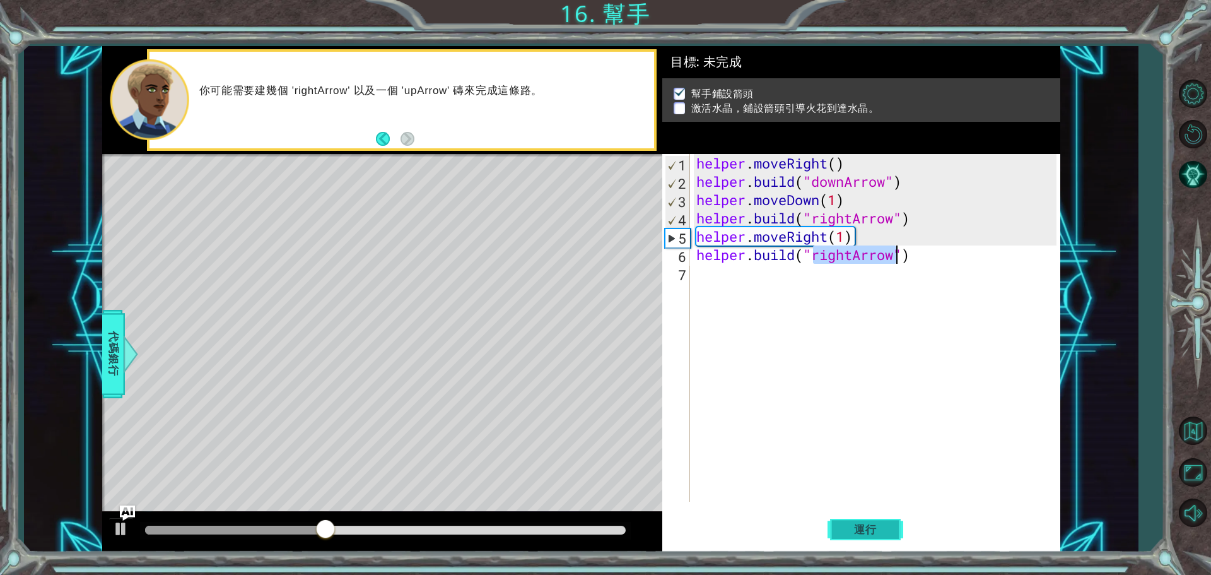
type textarea "[DOMAIN_NAME]("rightArrow")"
click at [867, 525] on span "運行" at bounding box center [866, 529] width 48 height 13
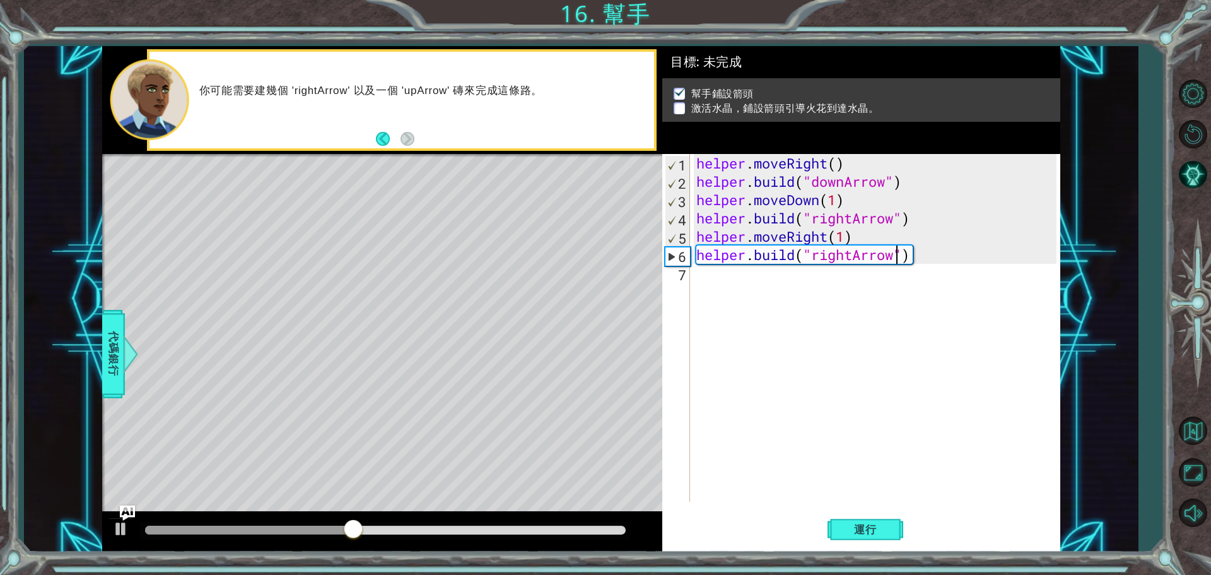
click at [731, 293] on div "helper . moveRight ( ) helper . build ( "downArrow" ) helper . moveDown ( 1 ) h…" at bounding box center [878, 346] width 369 height 384
